Goal: Check status: Check status

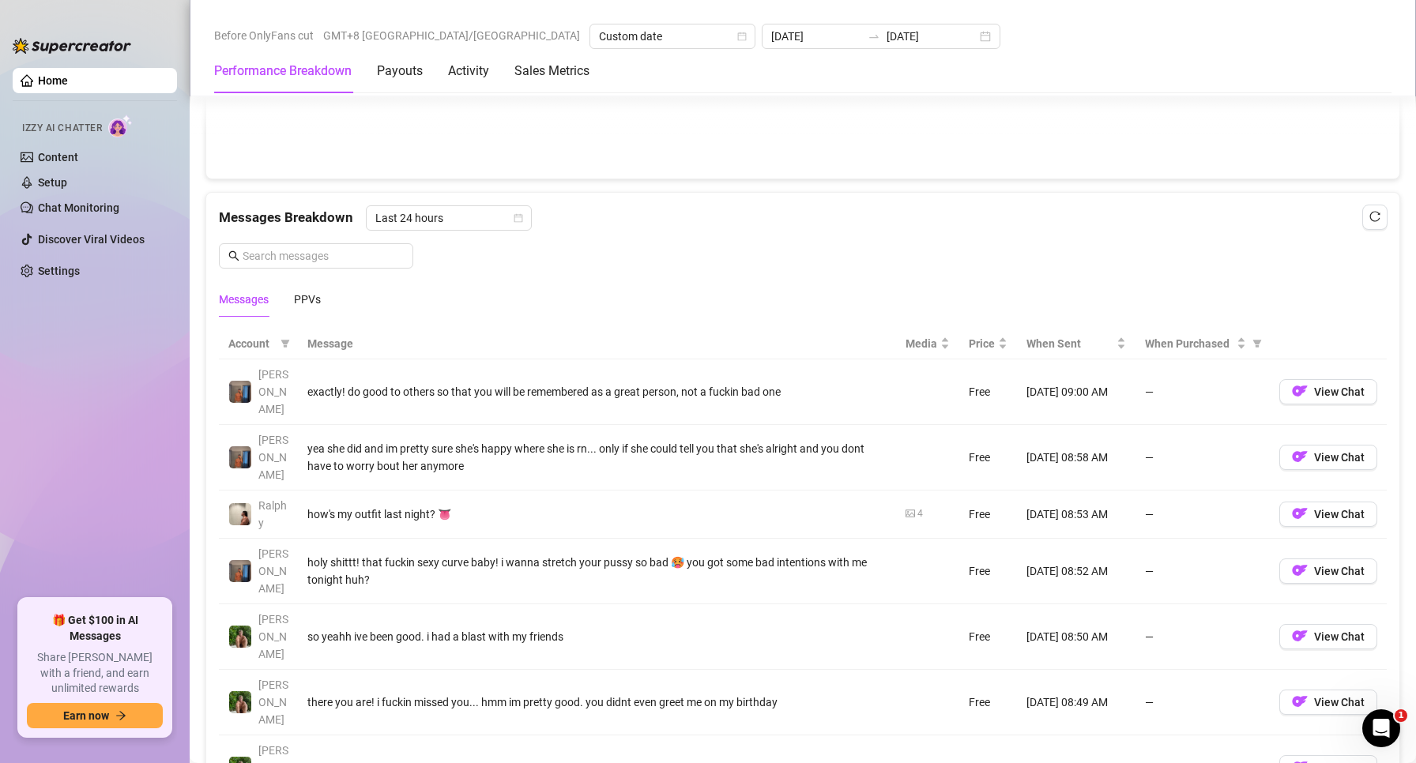
scroll to position [1106, 0]
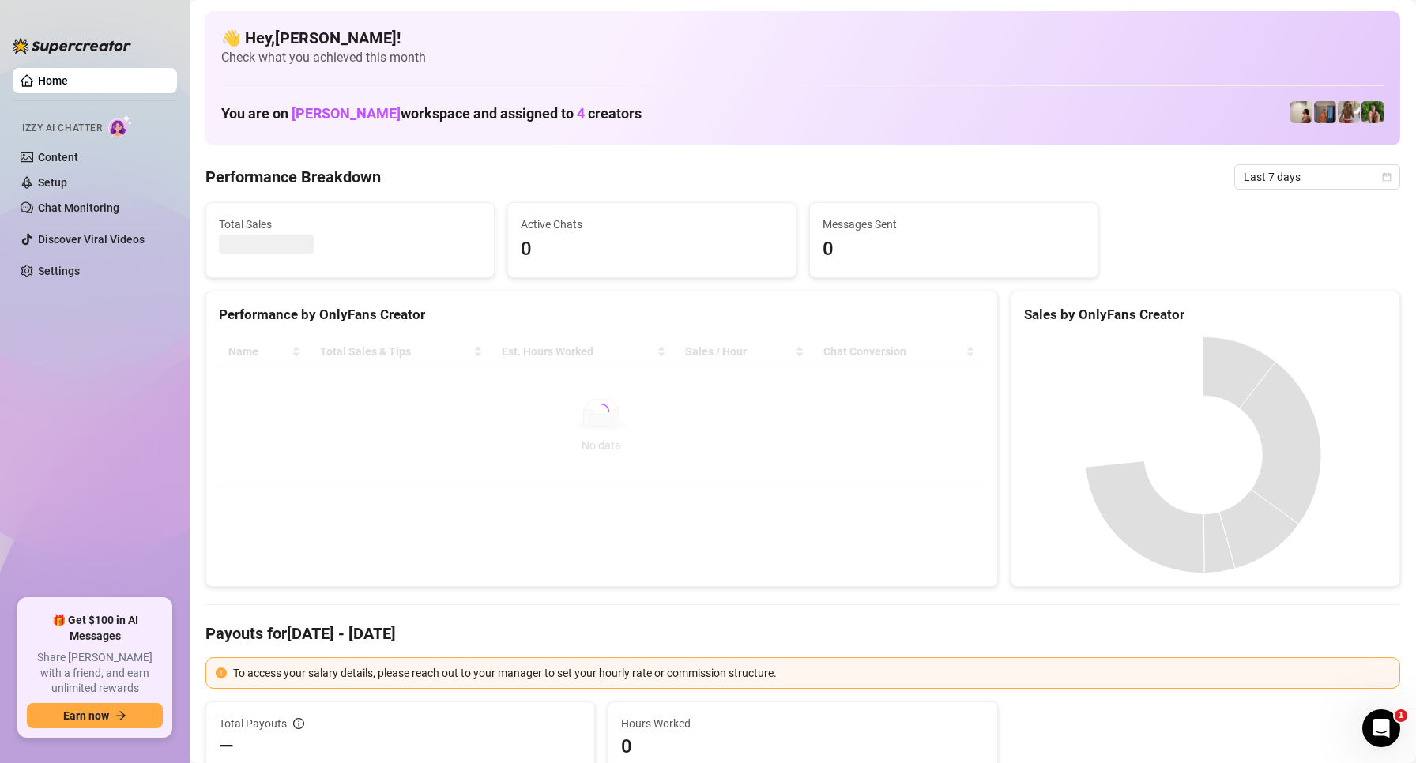
click at [1273, 181] on span "Last 7 days" at bounding box center [1317, 177] width 147 height 24
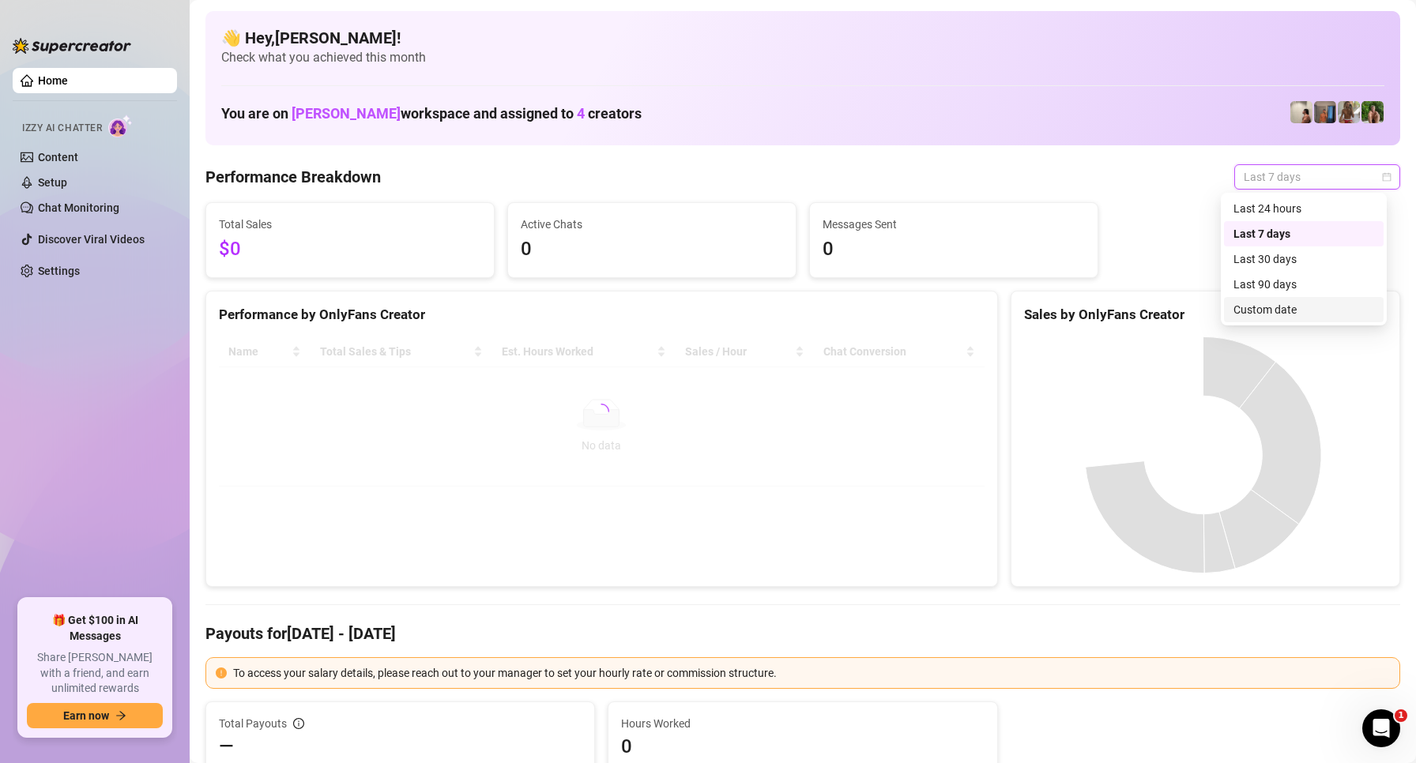
click at [1271, 314] on div "Custom date" at bounding box center [1304, 309] width 141 height 17
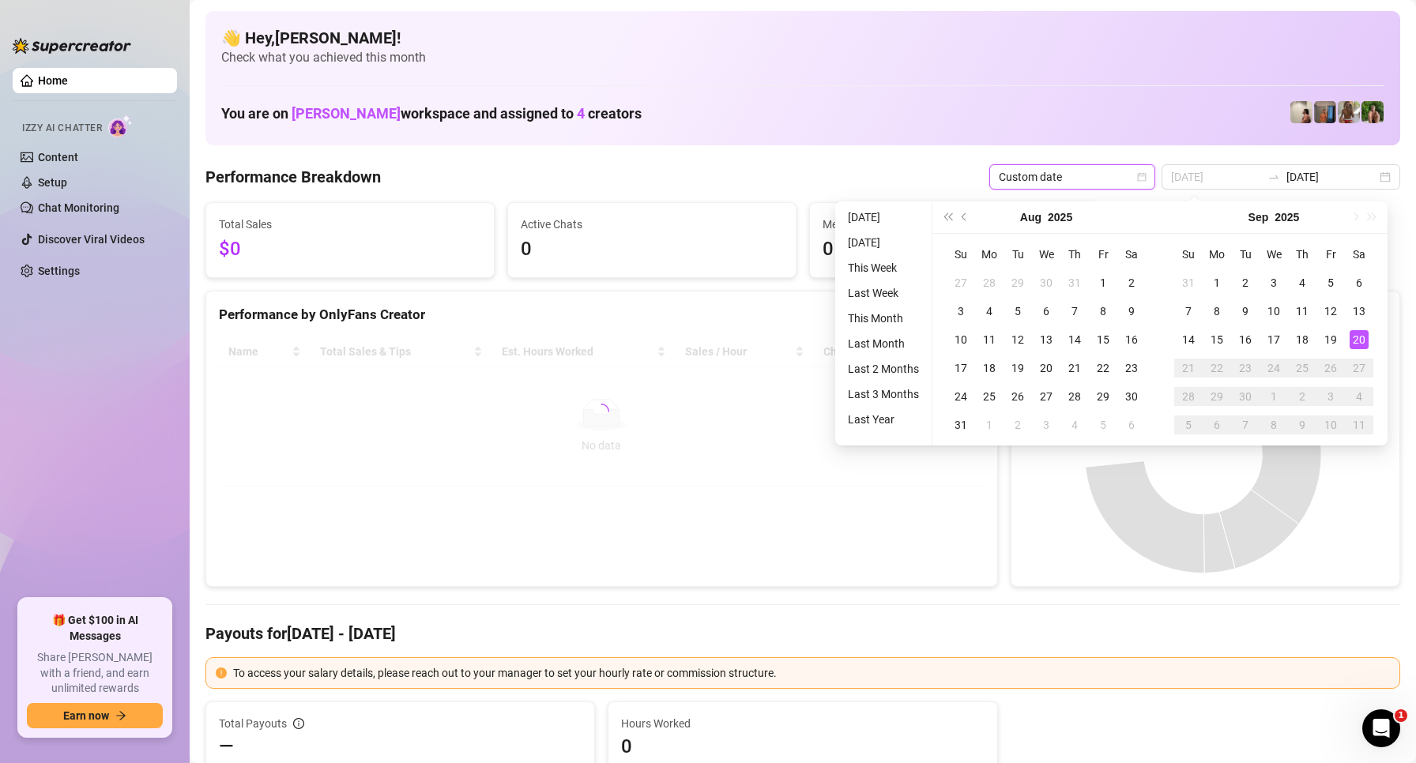
type input "[DATE]"
click at [1361, 341] on div "20" at bounding box center [1359, 339] width 19 height 19
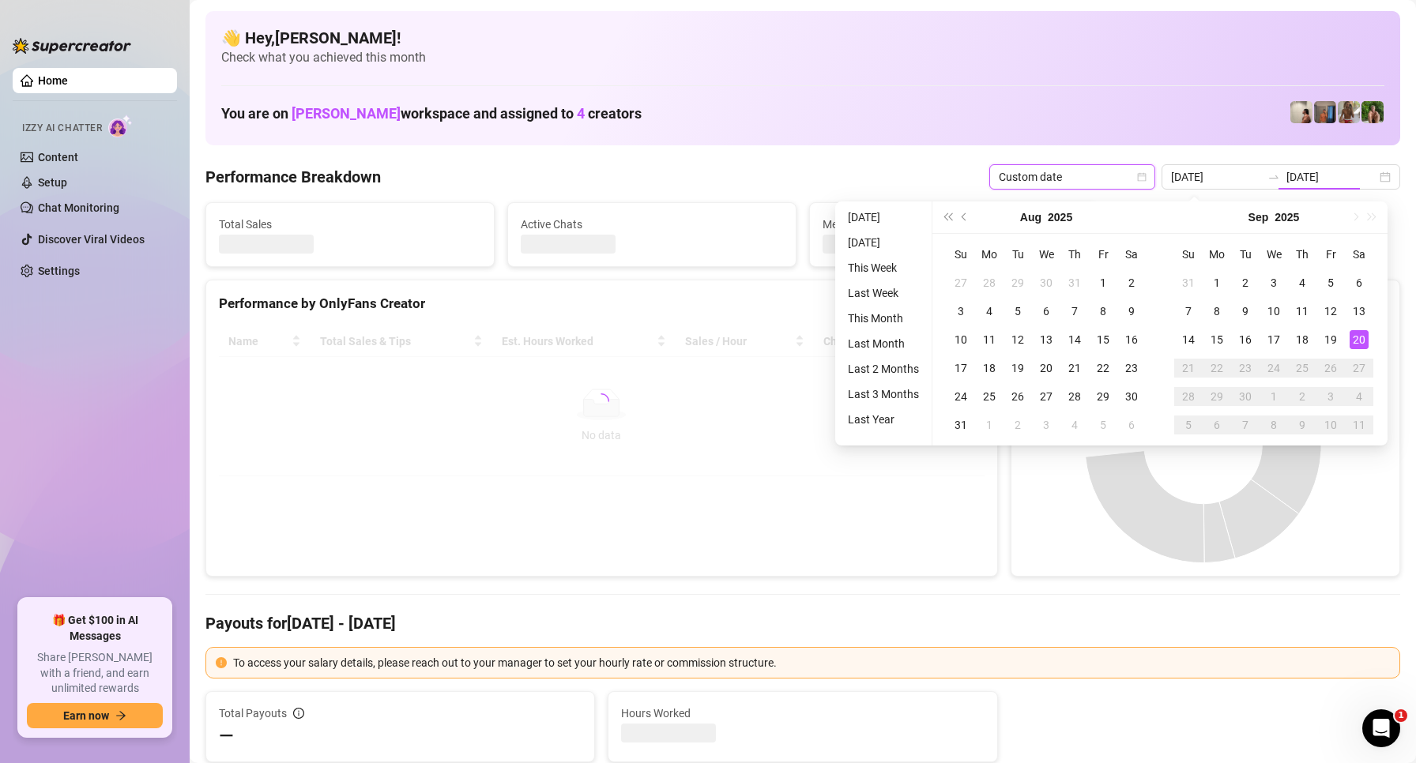
type input "[DATE]"
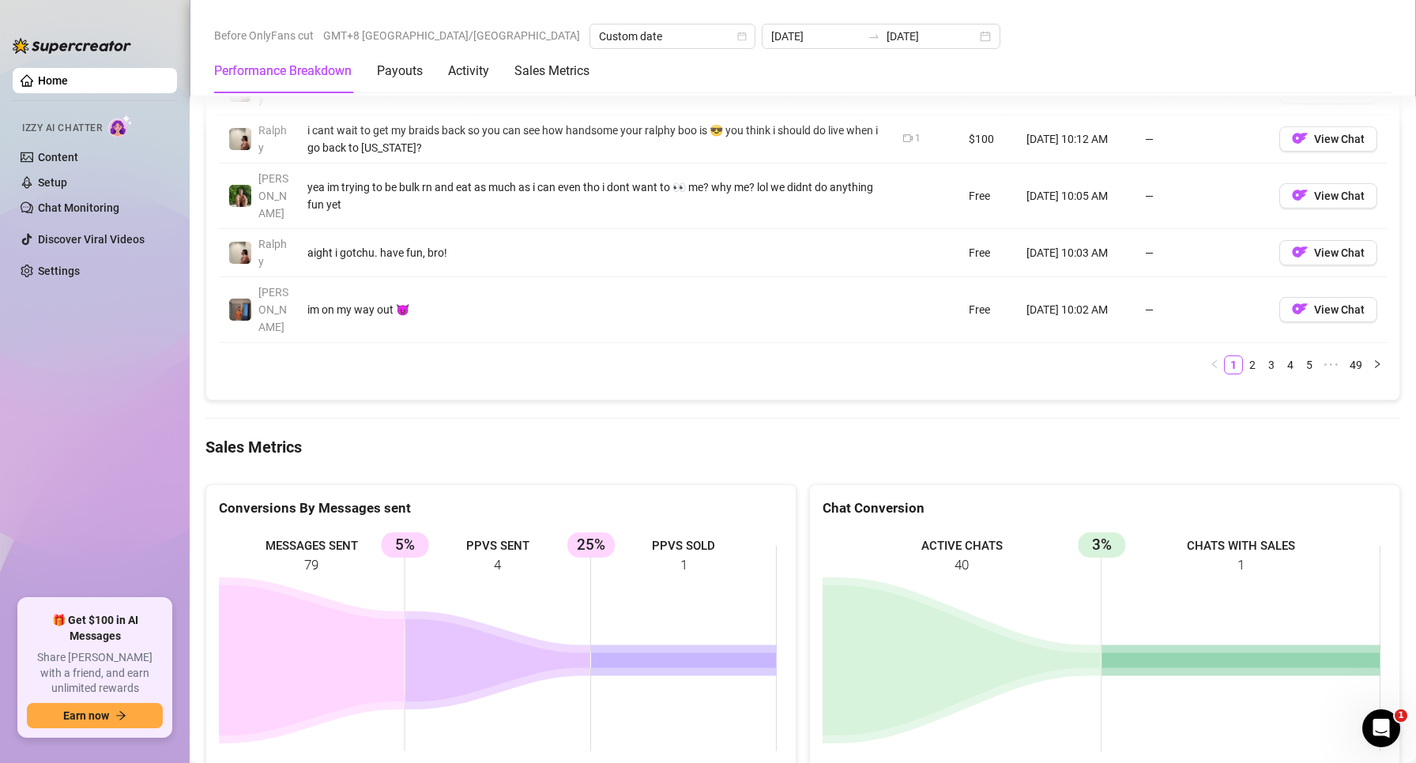
scroll to position [1897, 0]
click at [620, 484] on div "Conversions By Messages sent" at bounding box center [501, 501] width 590 height 34
